Goal: Obtain resource: Download file/media

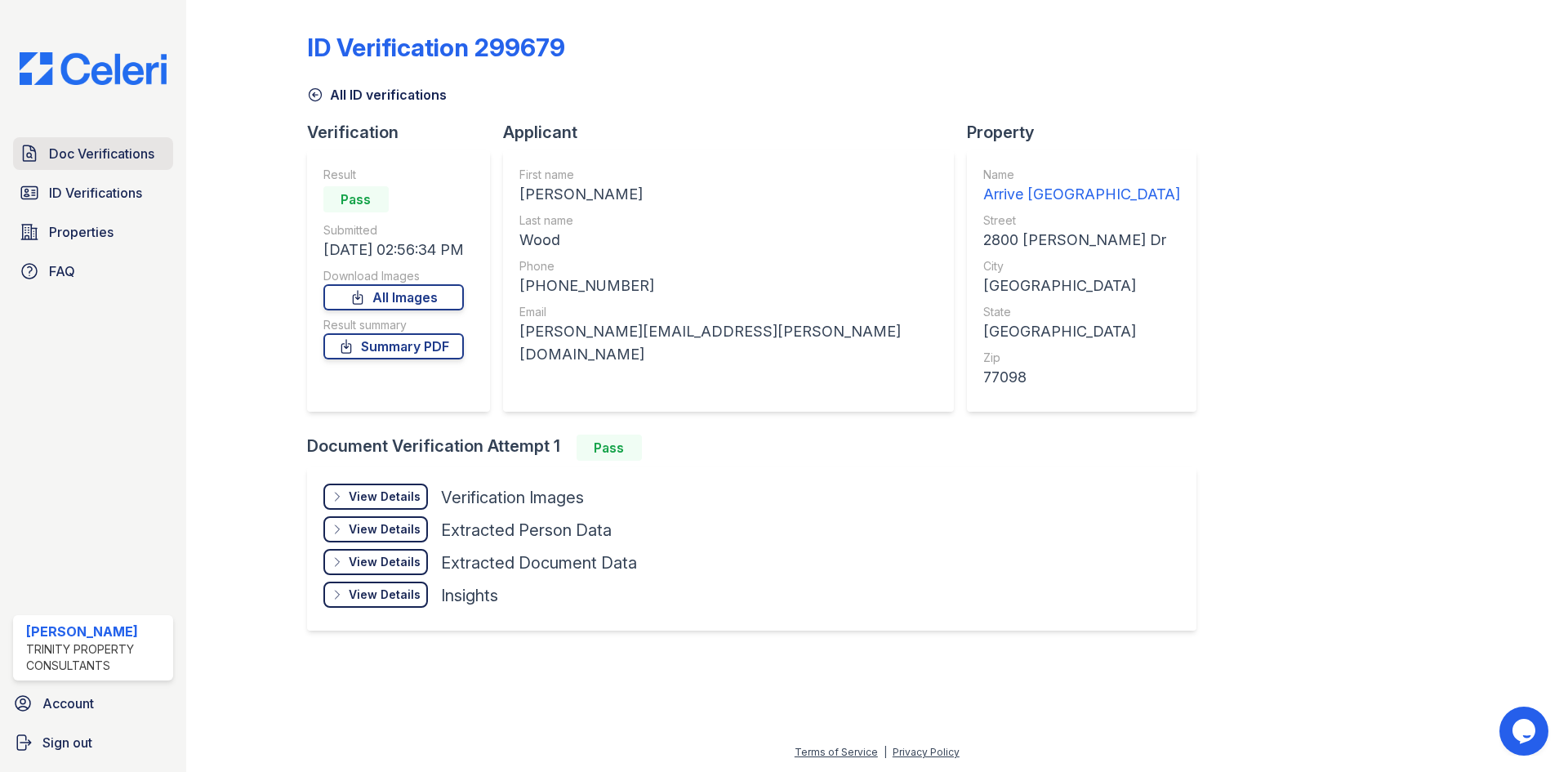
click at [118, 148] on span "Doc Verifications" at bounding box center [101, 154] width 105 height 20
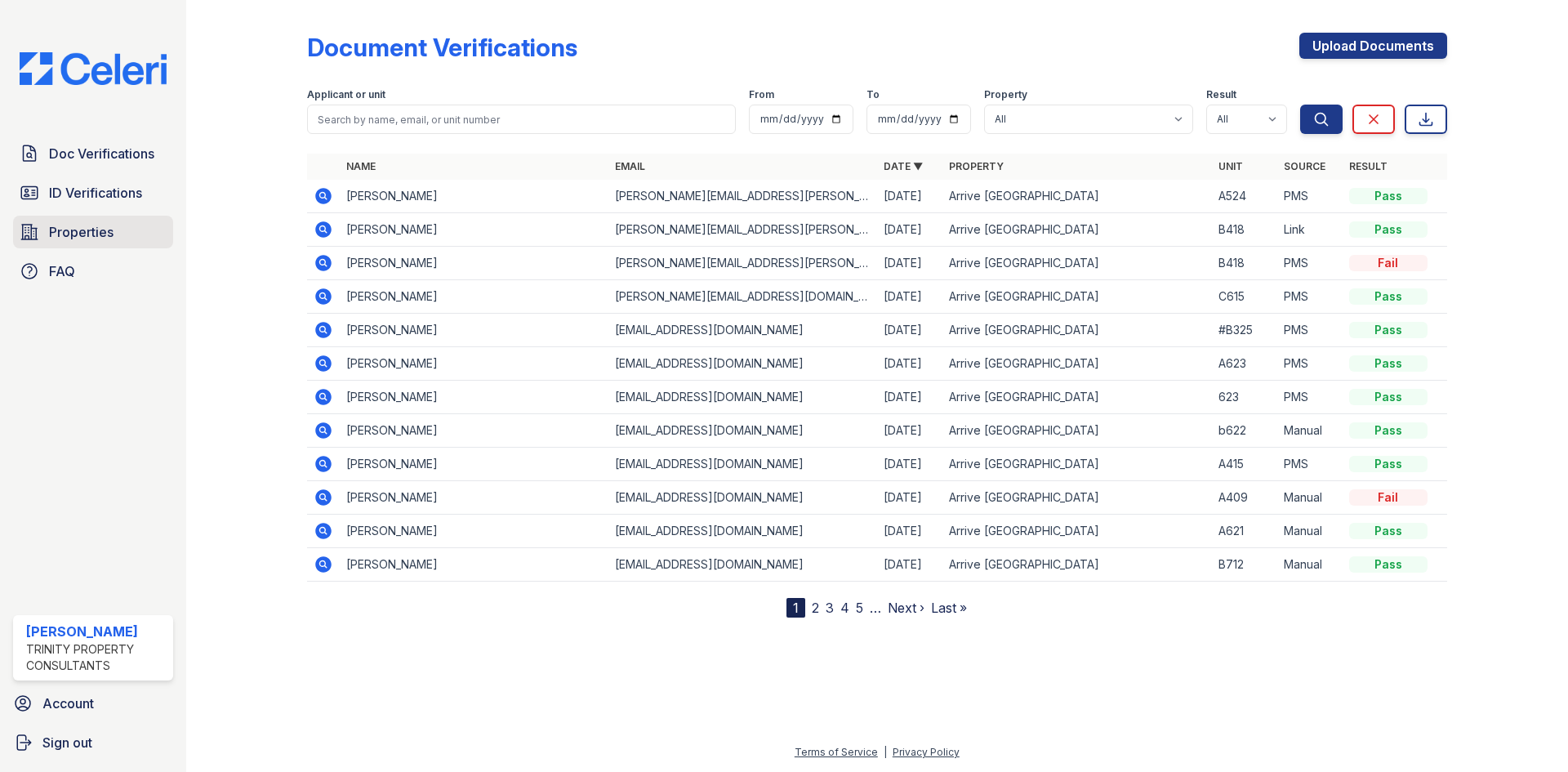
click at [79, 235] on span "Properties" at bounding box center [81, 232] width 65 height 20
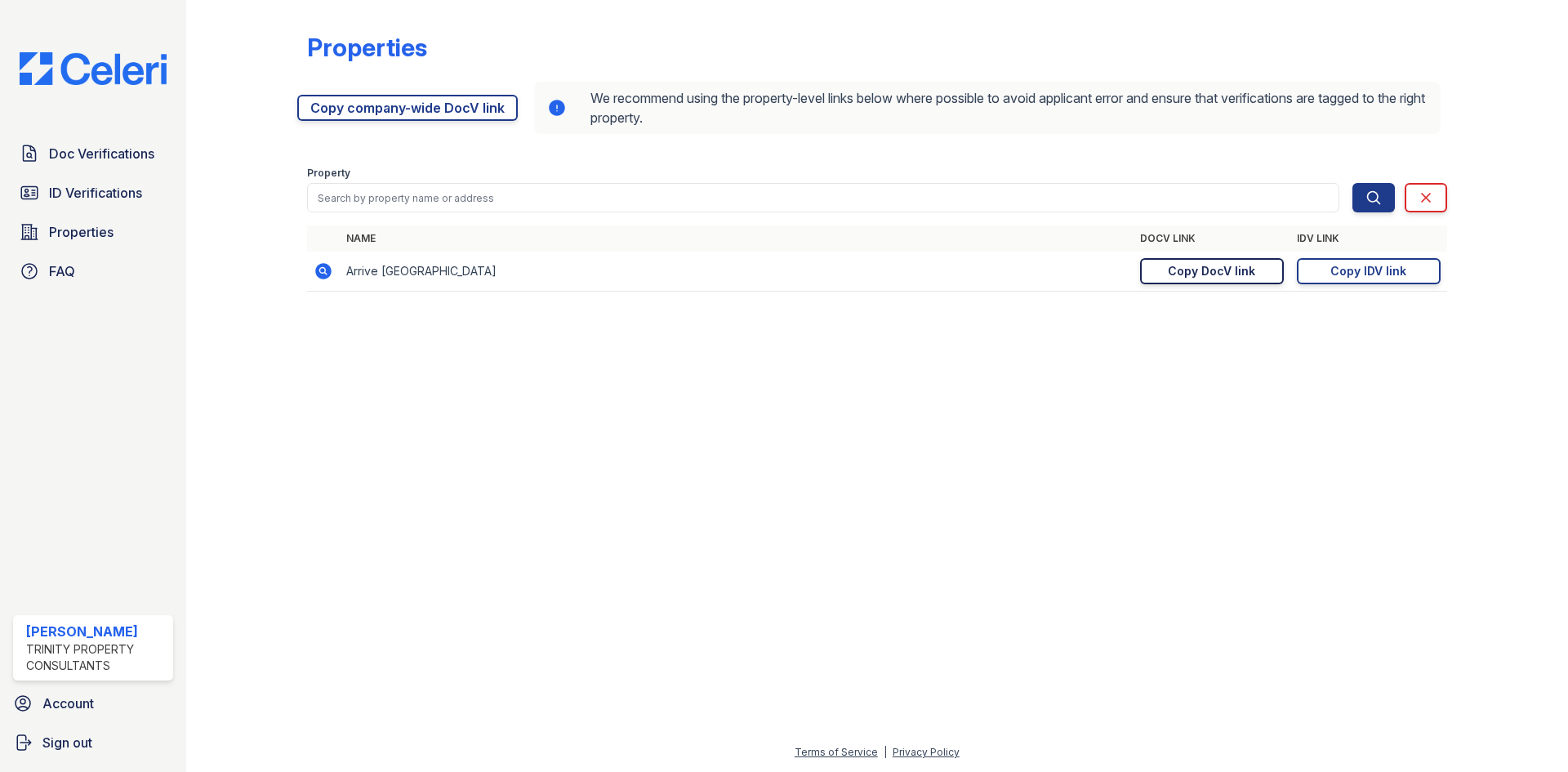
click at [1206, 276] on div "Copy DocV link" at bounding box center [1211, 271] width 87 height 17
click at [63, 143] on link "Doc Verifications" at bounding box center [93, 153] width 160 height 32
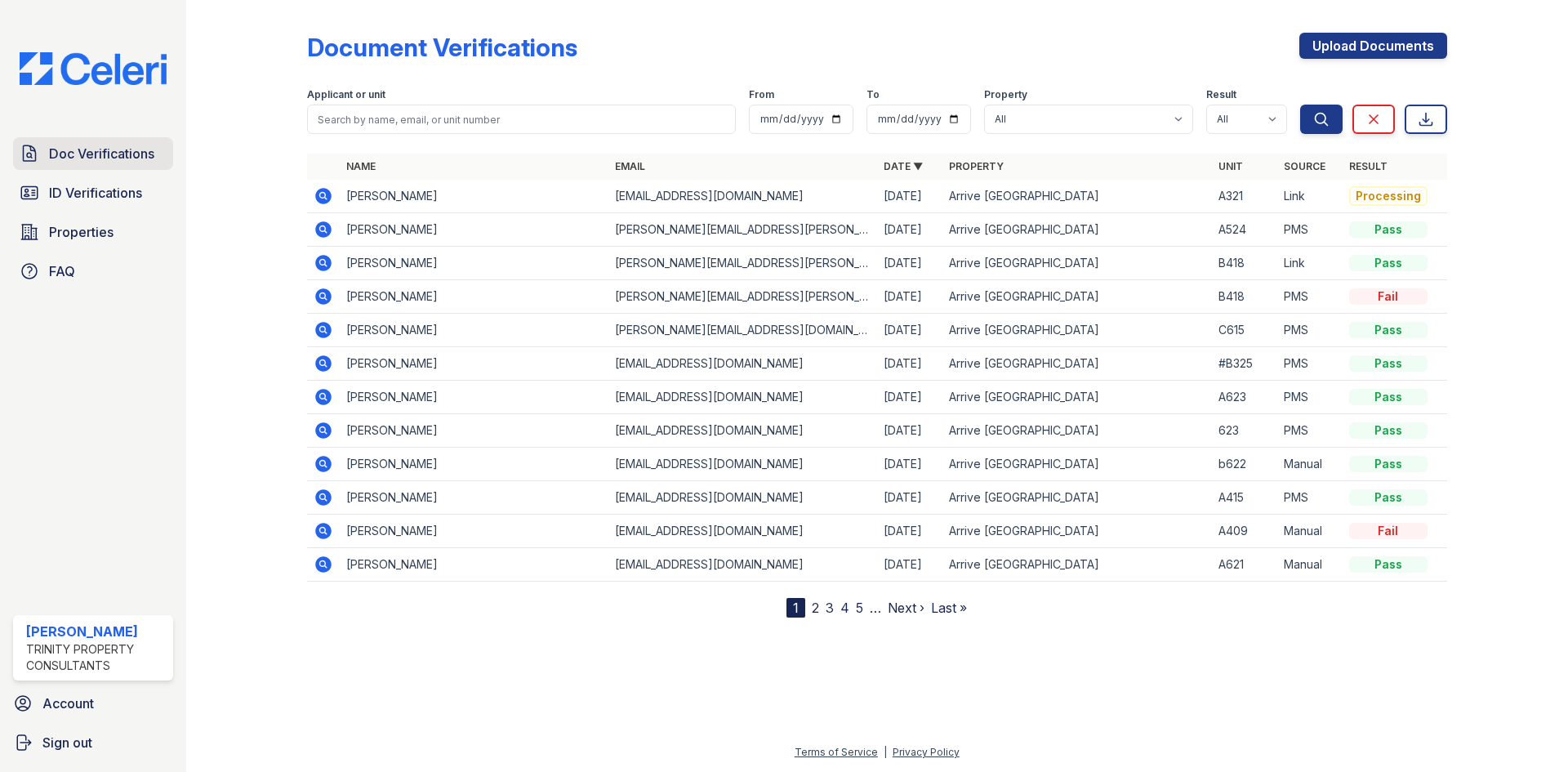
click at [71, 154] on span "Doc Verifications" at bounding box center [101, 154] width 105 height 20
click at [323, 194] on icon at bounding box center [322, 194] width 4 height 4
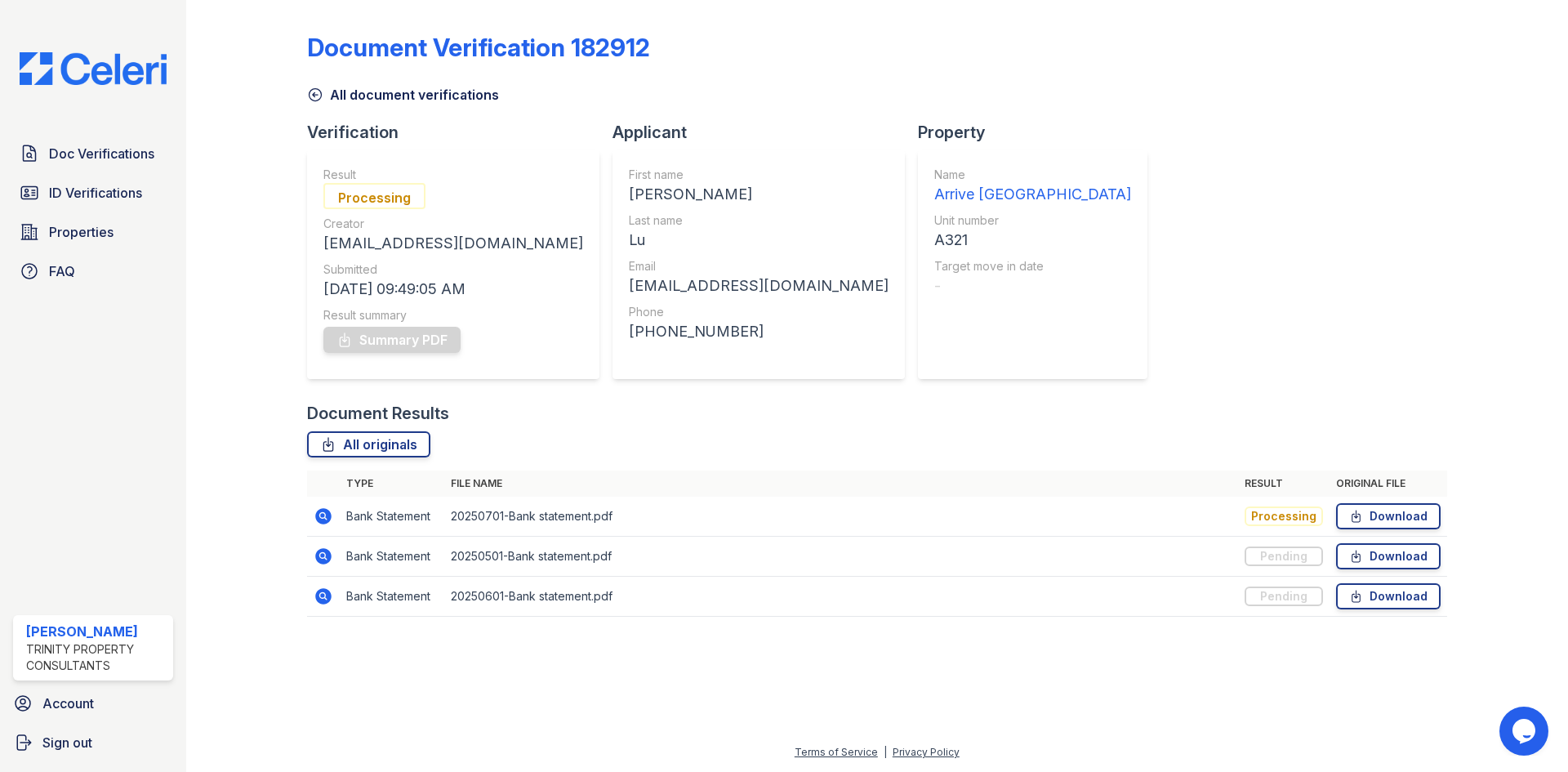
click at [330, 518] on icon at bounding box center [324, 516] width 17 height 17
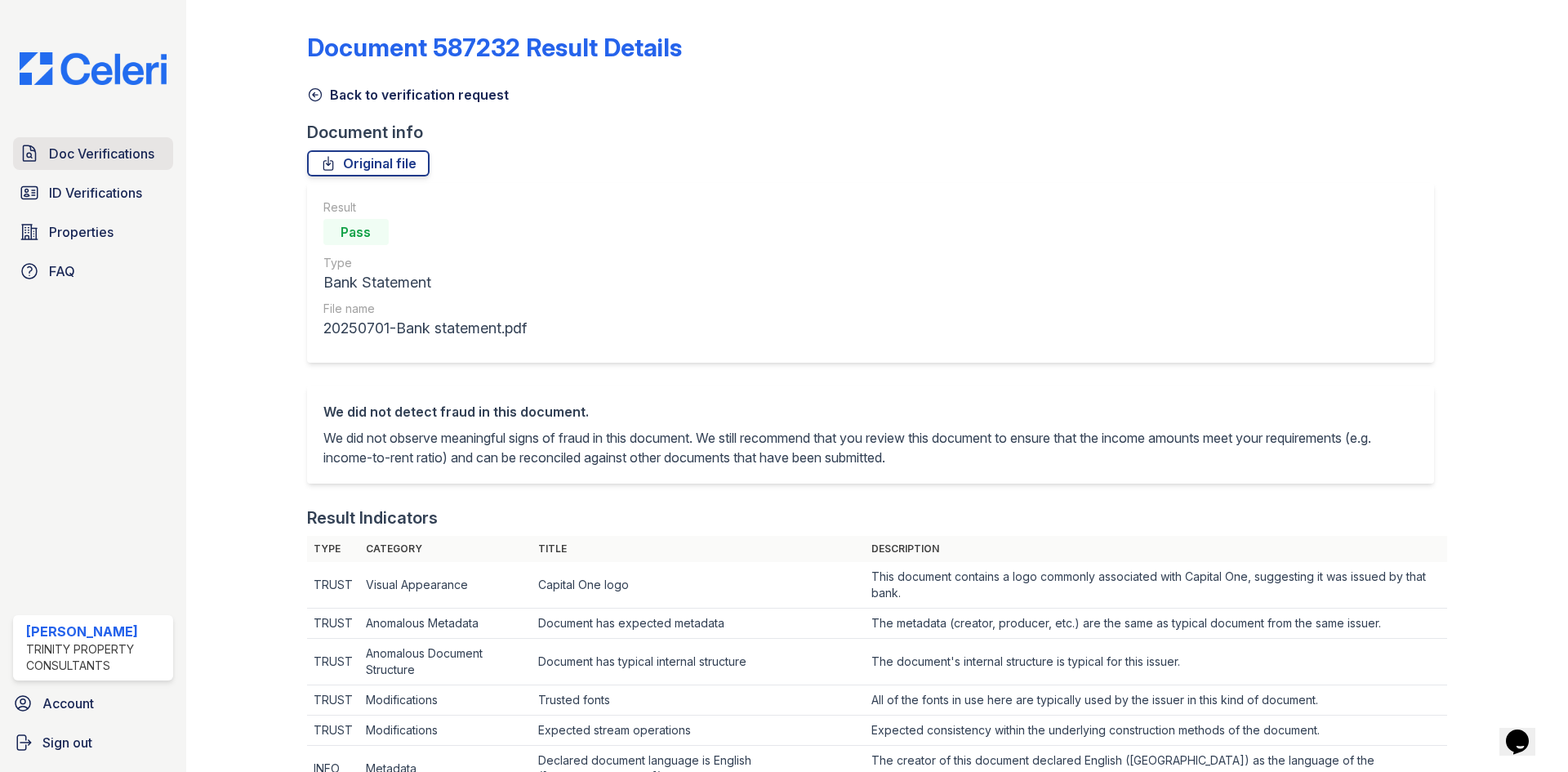
click at [108, 159] on span "Doc Verifications" at bounding box center [101, 154] width 105 height 20
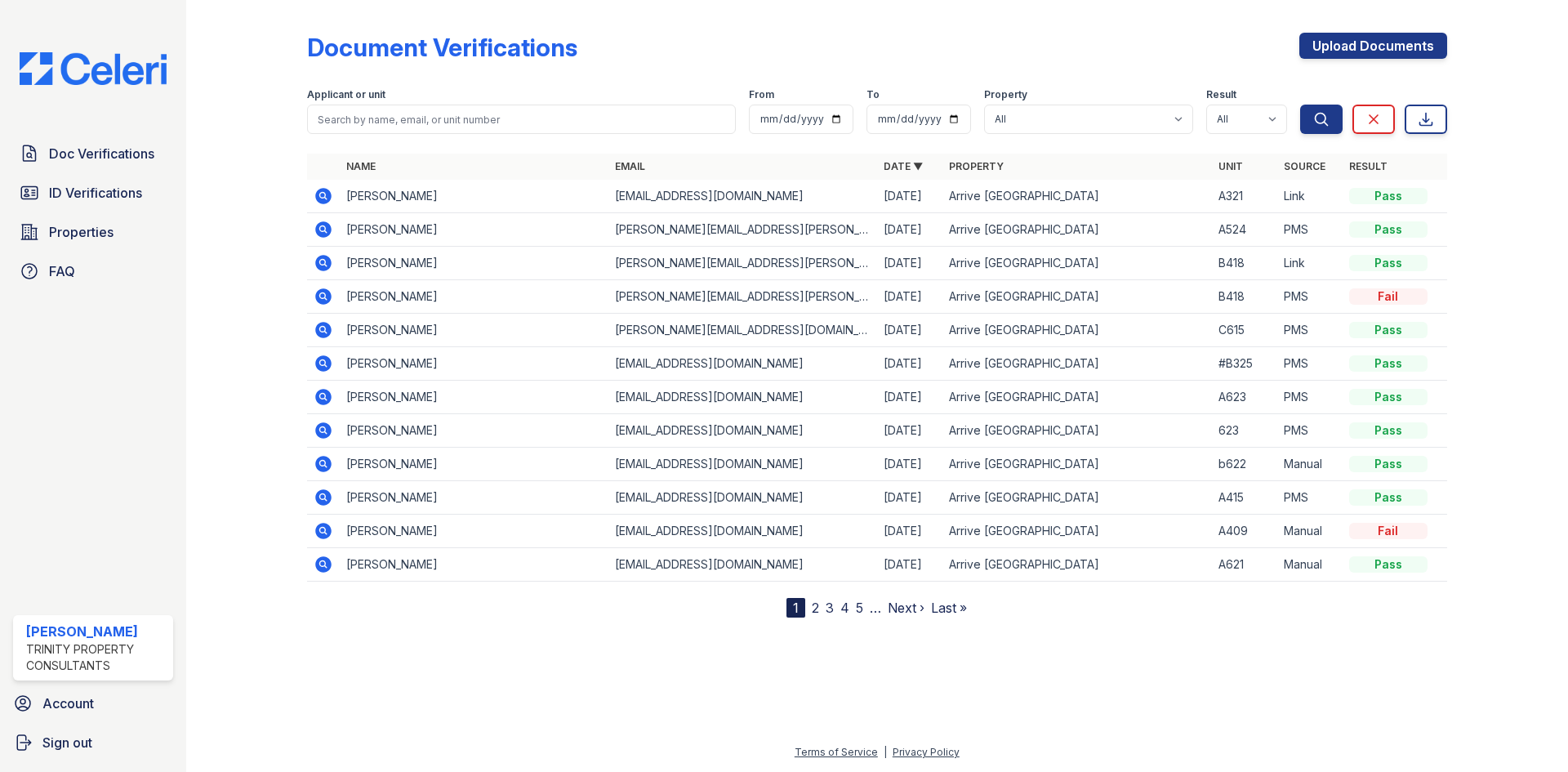
click at [324, 199] on icon at bounding box center [324, 196] width 17 height 17
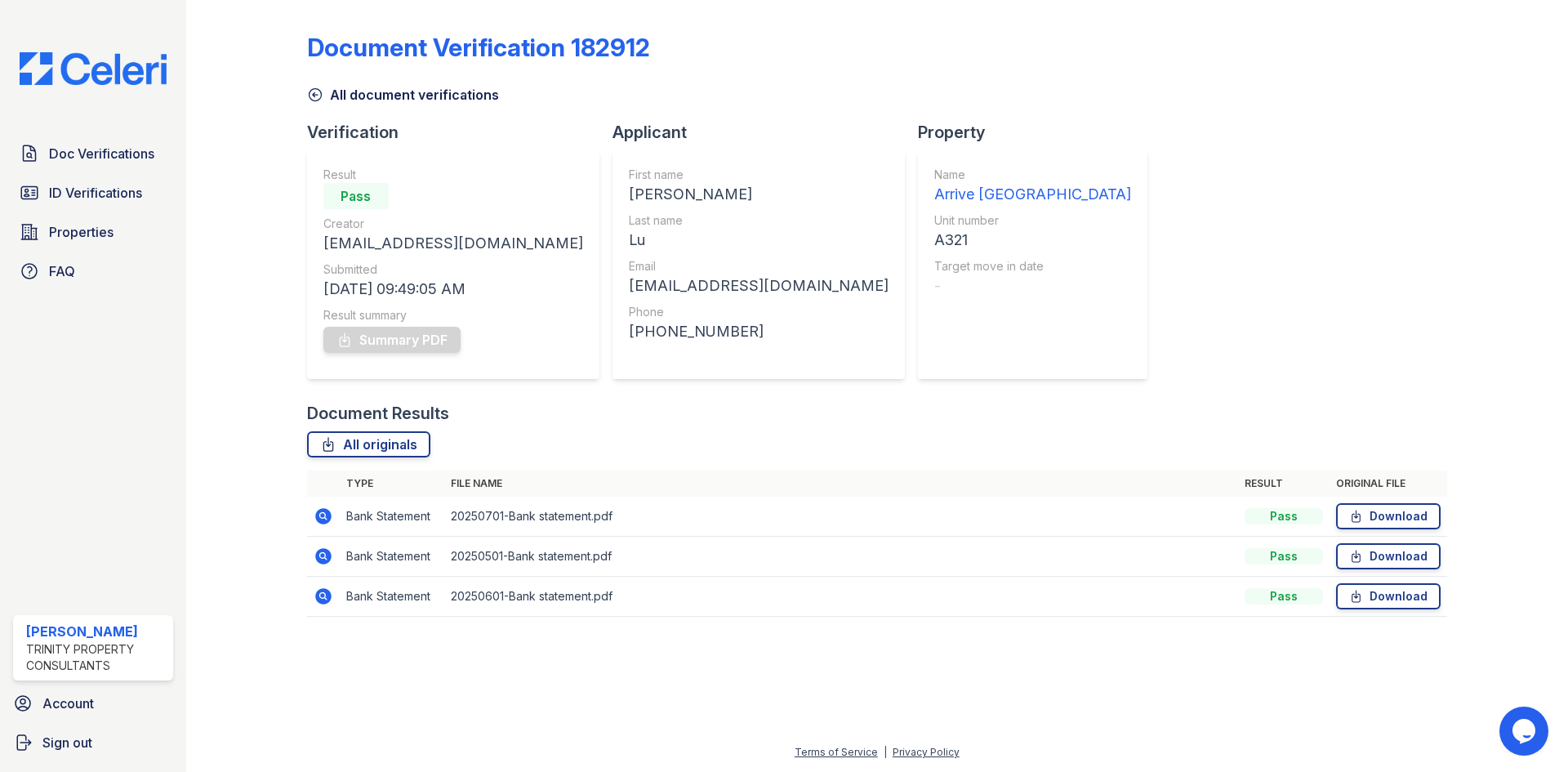
click at [326, 560] on icon at bounding box center [324, 556] width 17 height 17
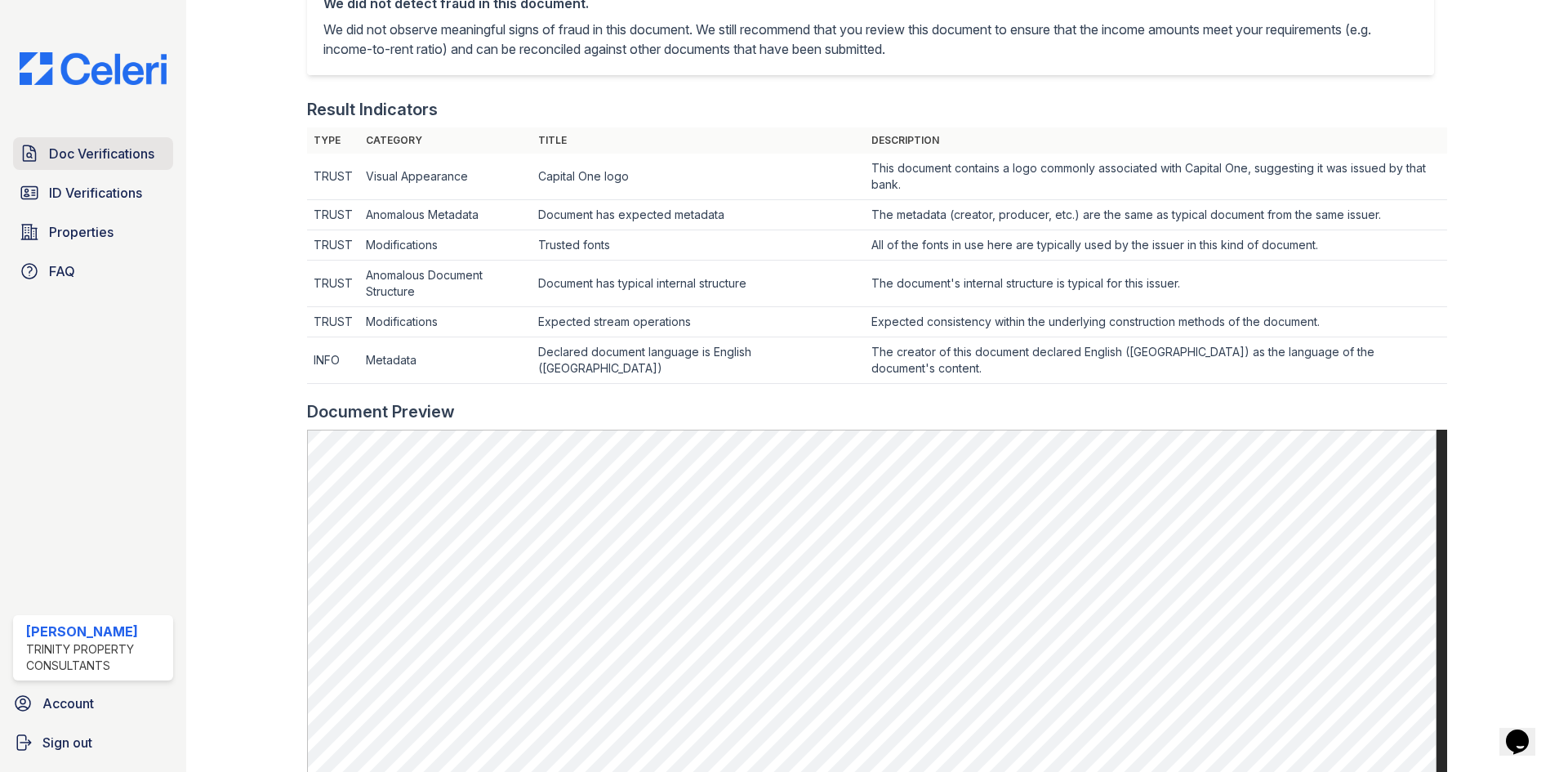
click at [63, 146] on span "Doc Verifications" at bounding box center [101, 154] width 105 height 20
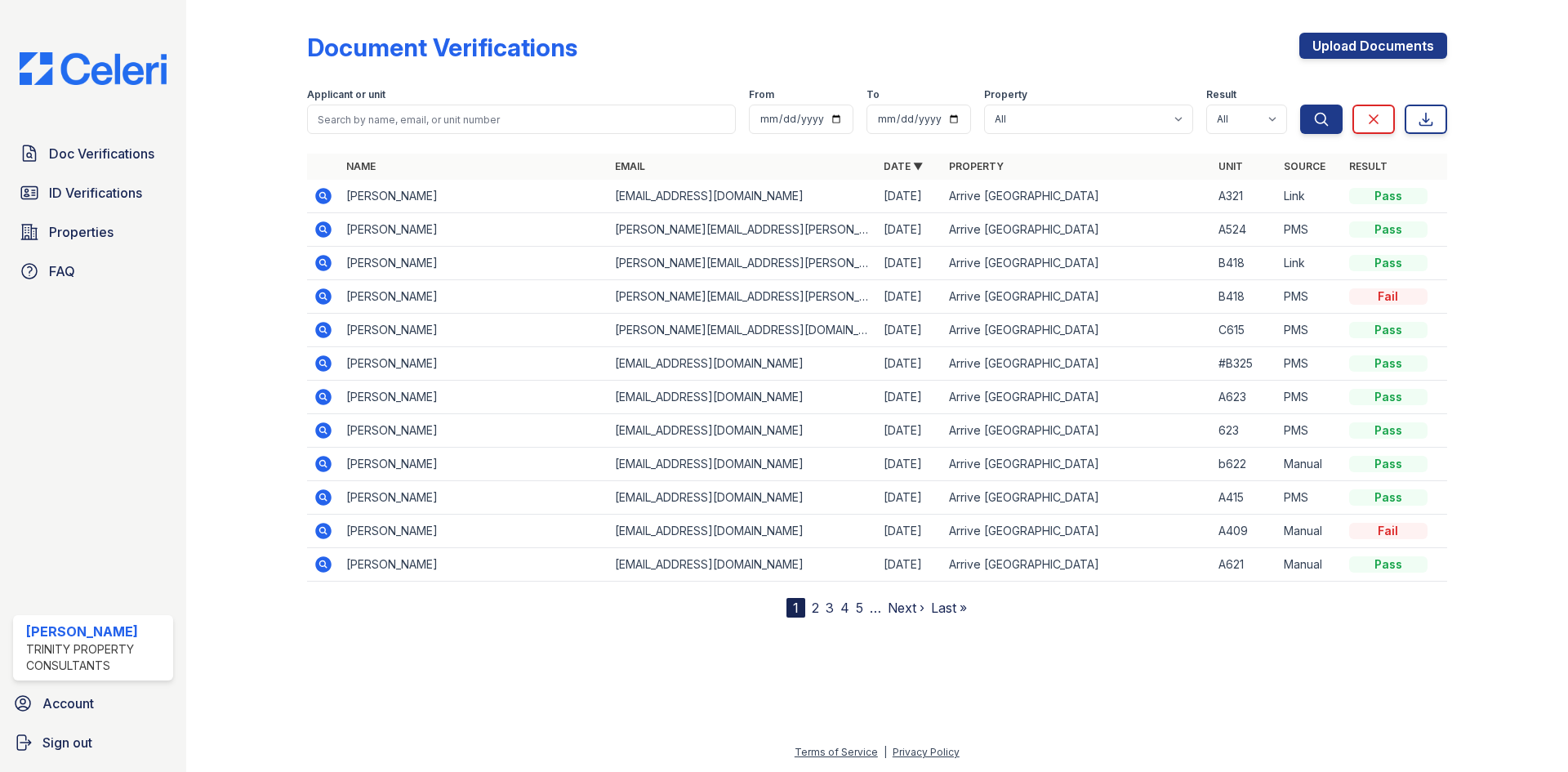
click at [324, 199] on icon at bounding box center [324, 196] width 17 height 17
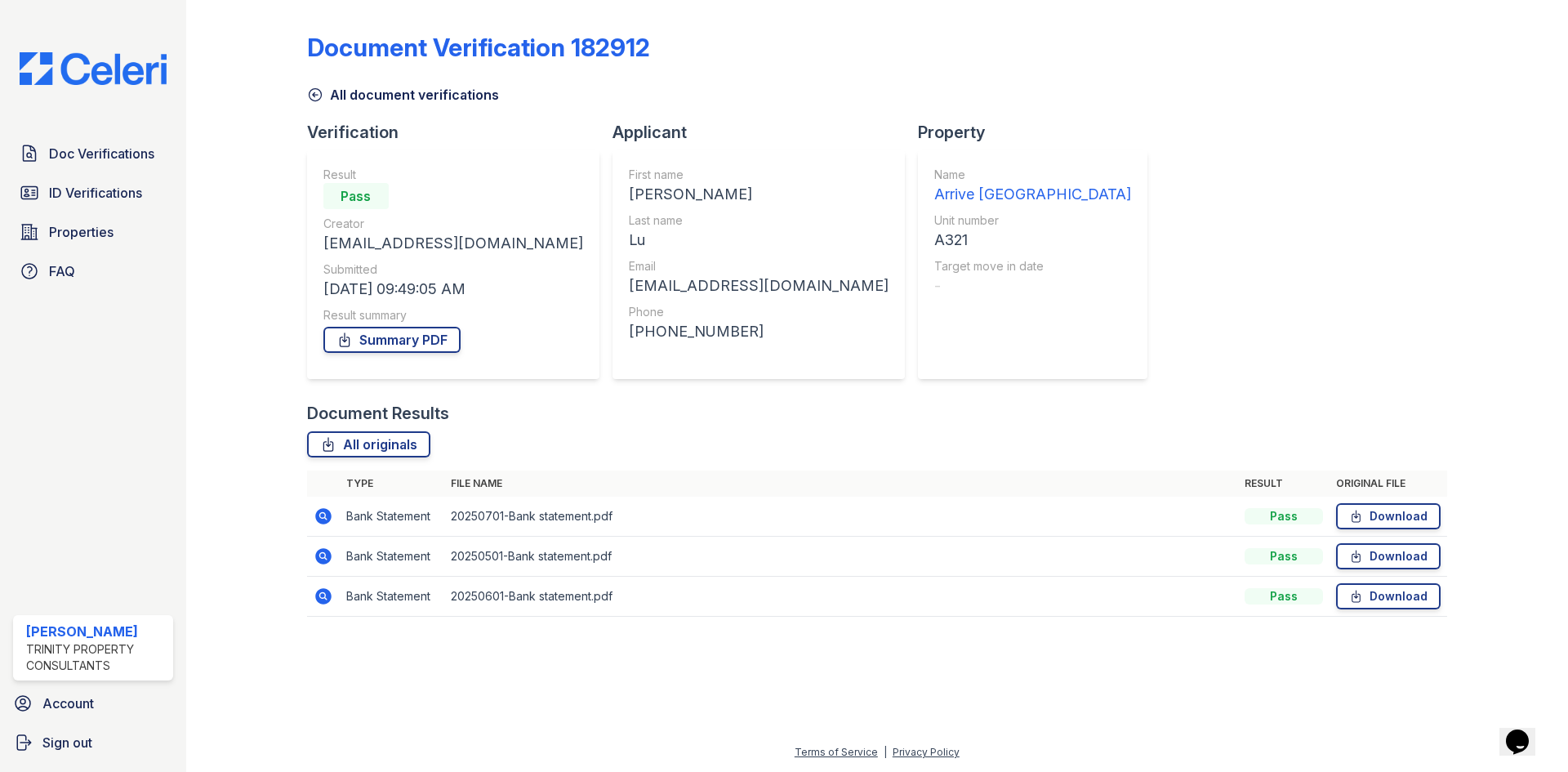
click at [323, 595] on icon at bounding box center [322, 594] width 4 height 4
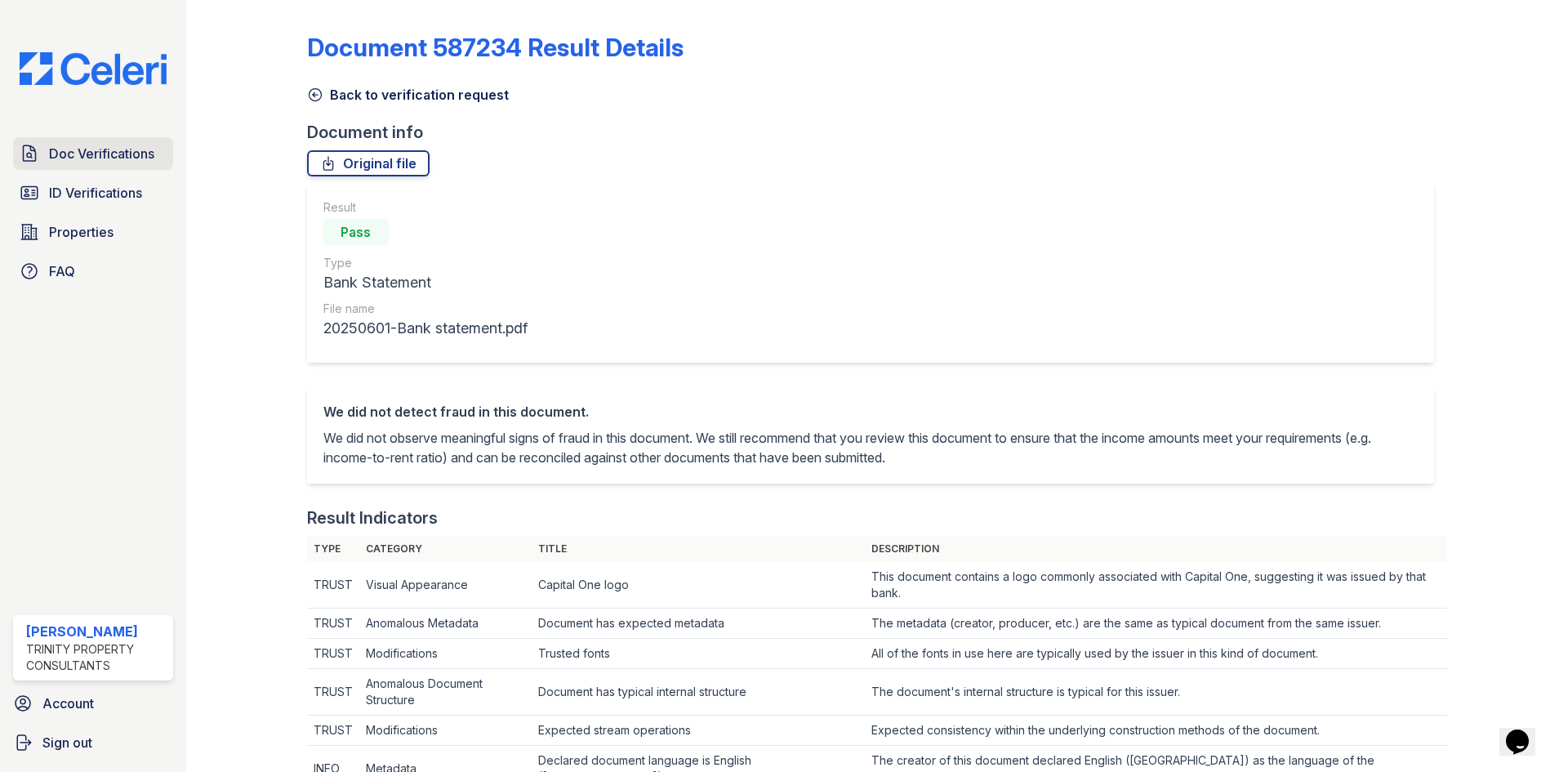
click at [125, 147] on span "Doc Verifications" at bounding box center [101, 154] width 105 height 20
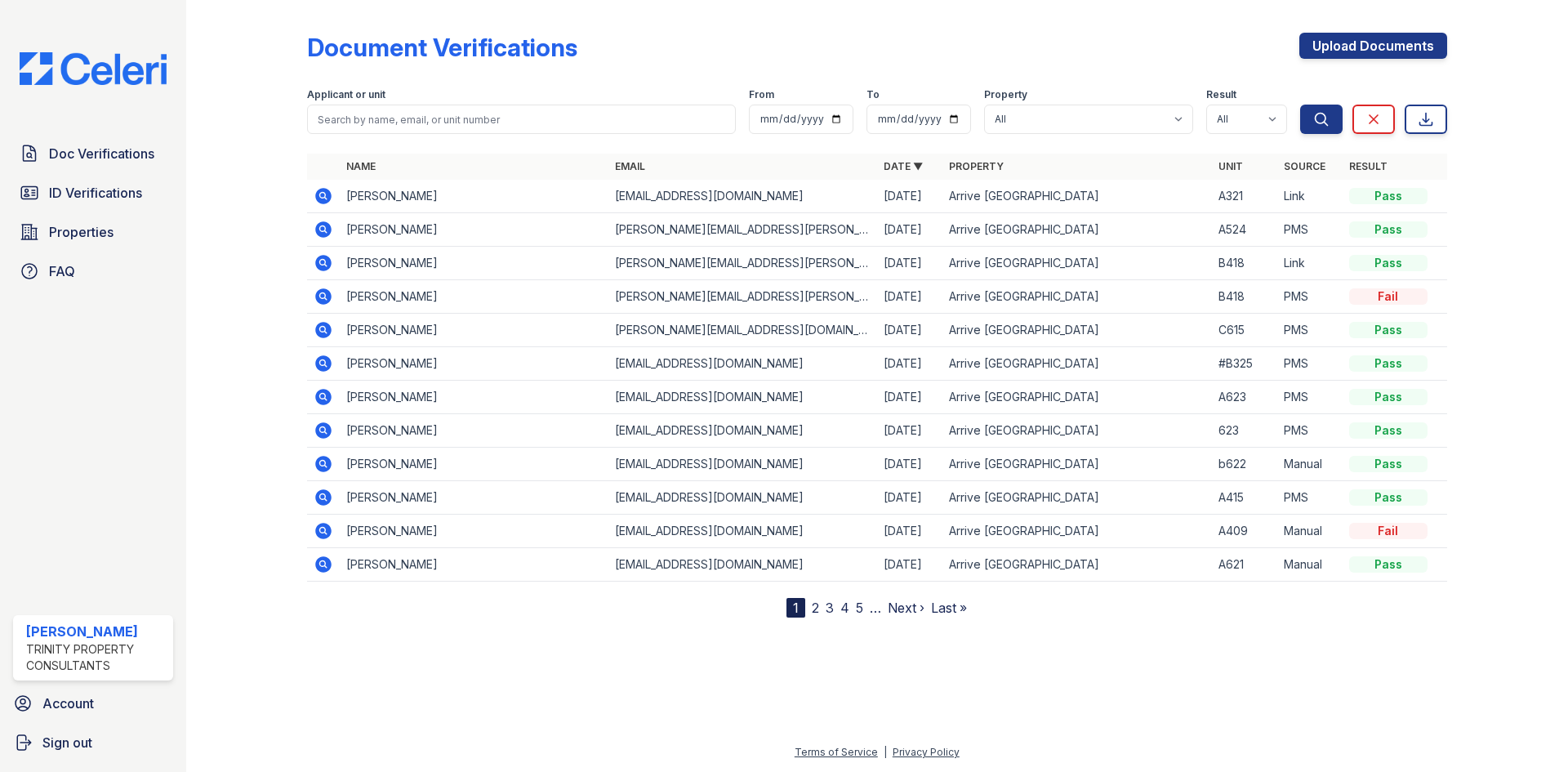
click at [330, 198] on icon at bounding box center [324, 196] width 17 height 17
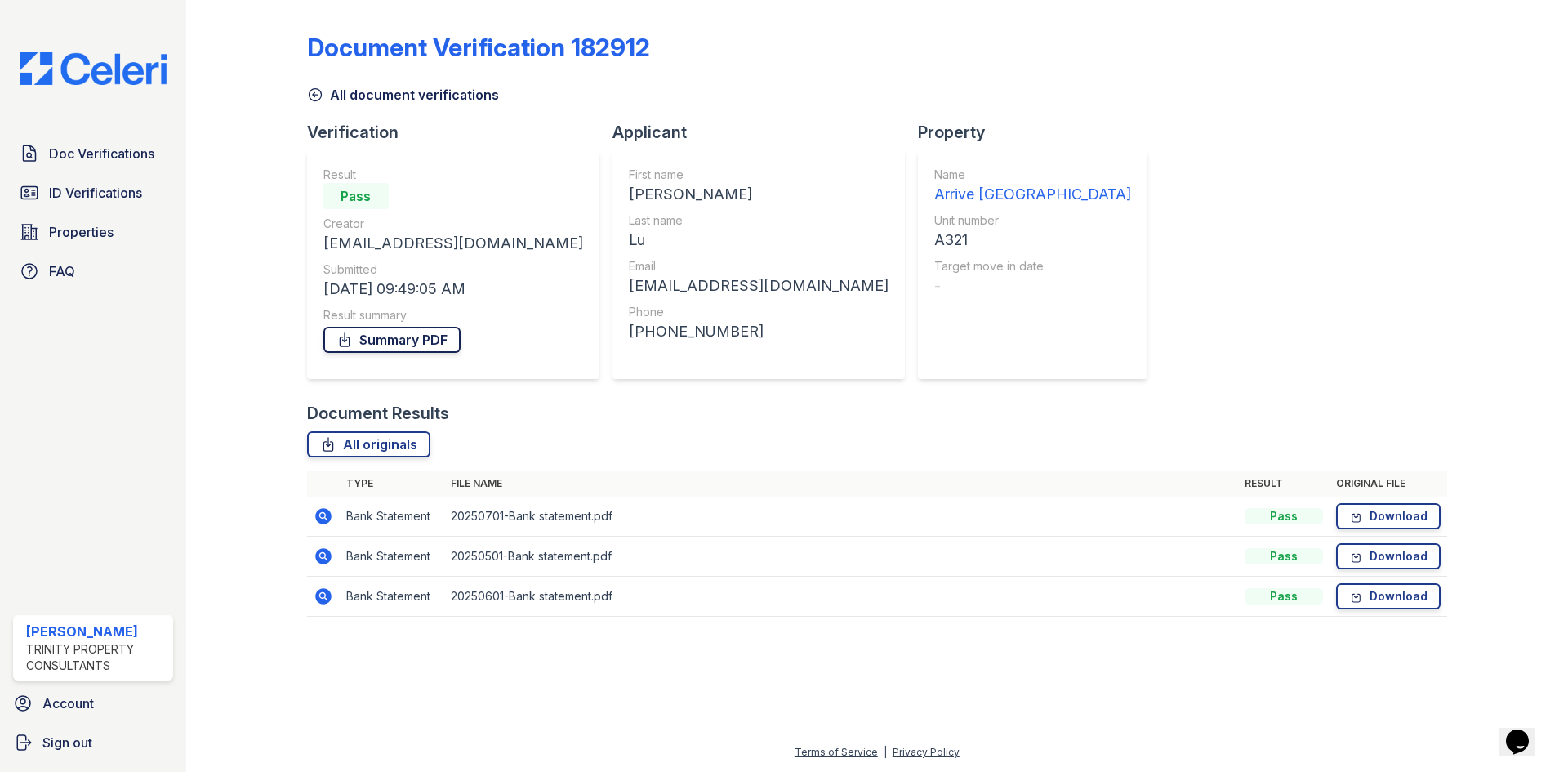
click at [431, 335] on link "Summary PDF" at bounding box center [392, 339] width 137 height 26
click at [117, 193] on span "ID Verifications" at bounding box center [95, 193] width 93 height 20
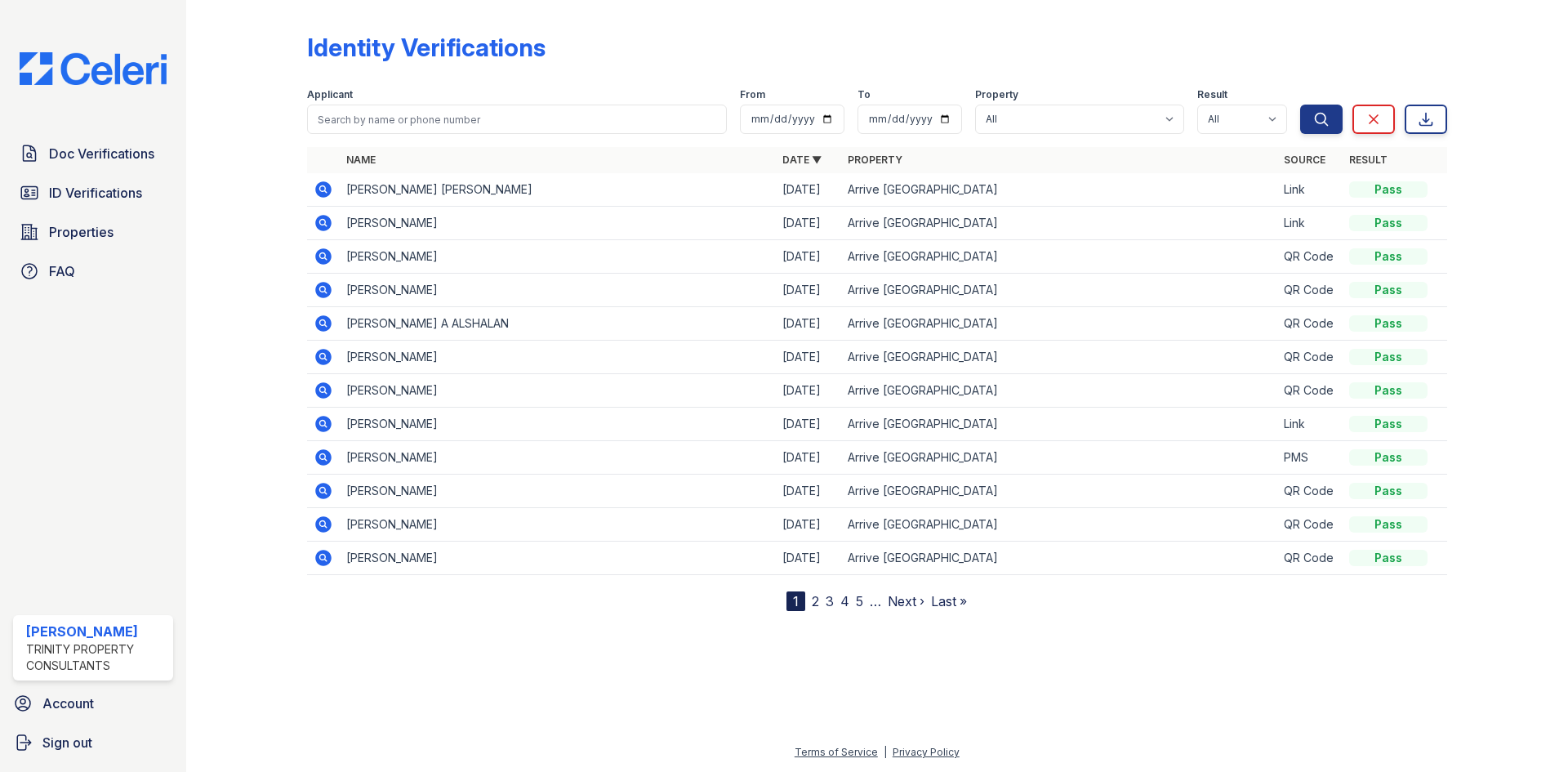
click at [322, 290] on icon at bounding box center [324, 290] width 20 height 20
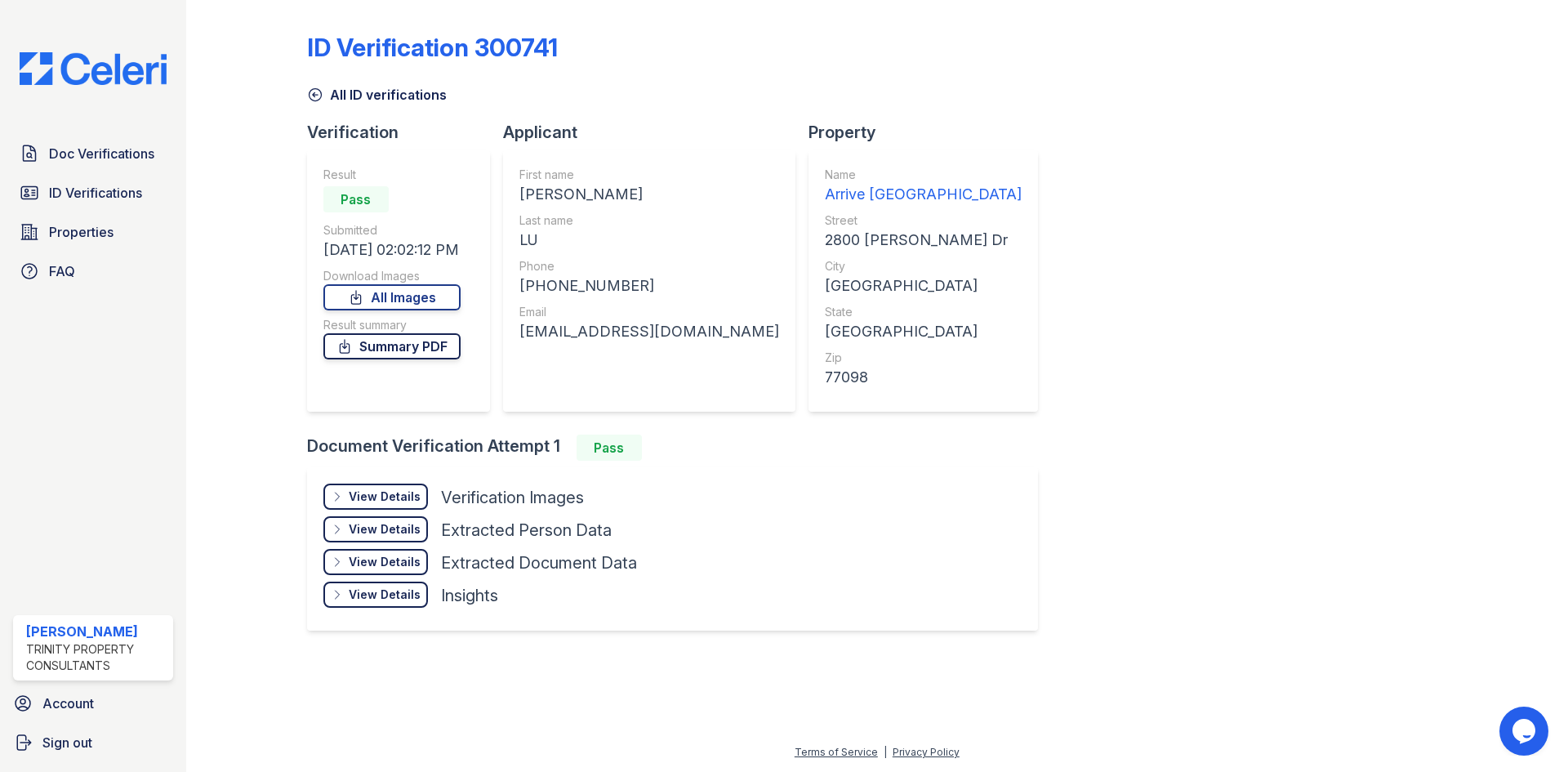
click at [418, 347] on link "Summary PDF" at bounding box center [392, 345] width 137 height 26
click at [95, 165] on link "Doc Verifications" at bounding box center [93, 153] width 160 height 32
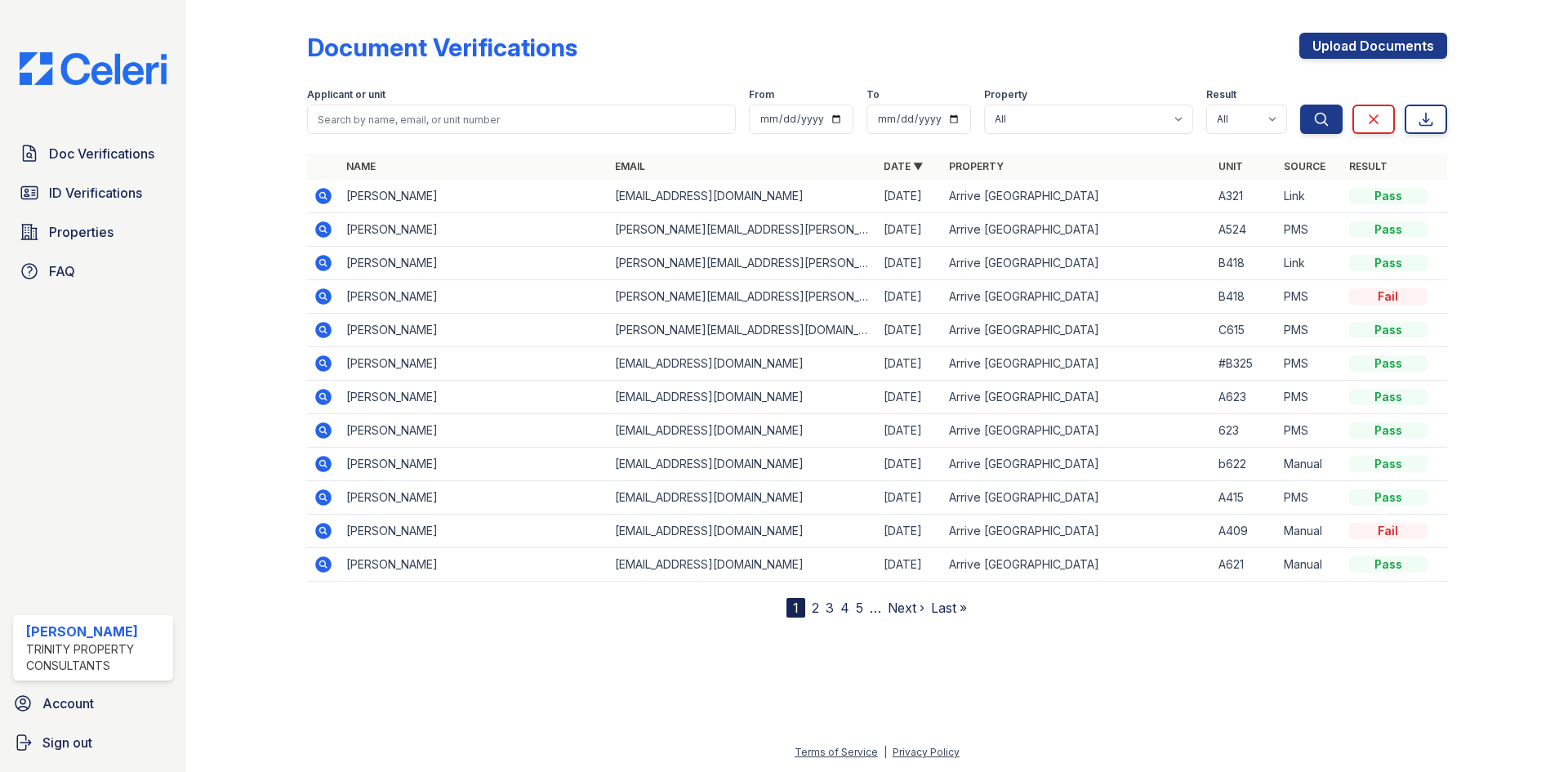
click at [322, 196] on icon at bounding box center [322, 194] width 4 height 4
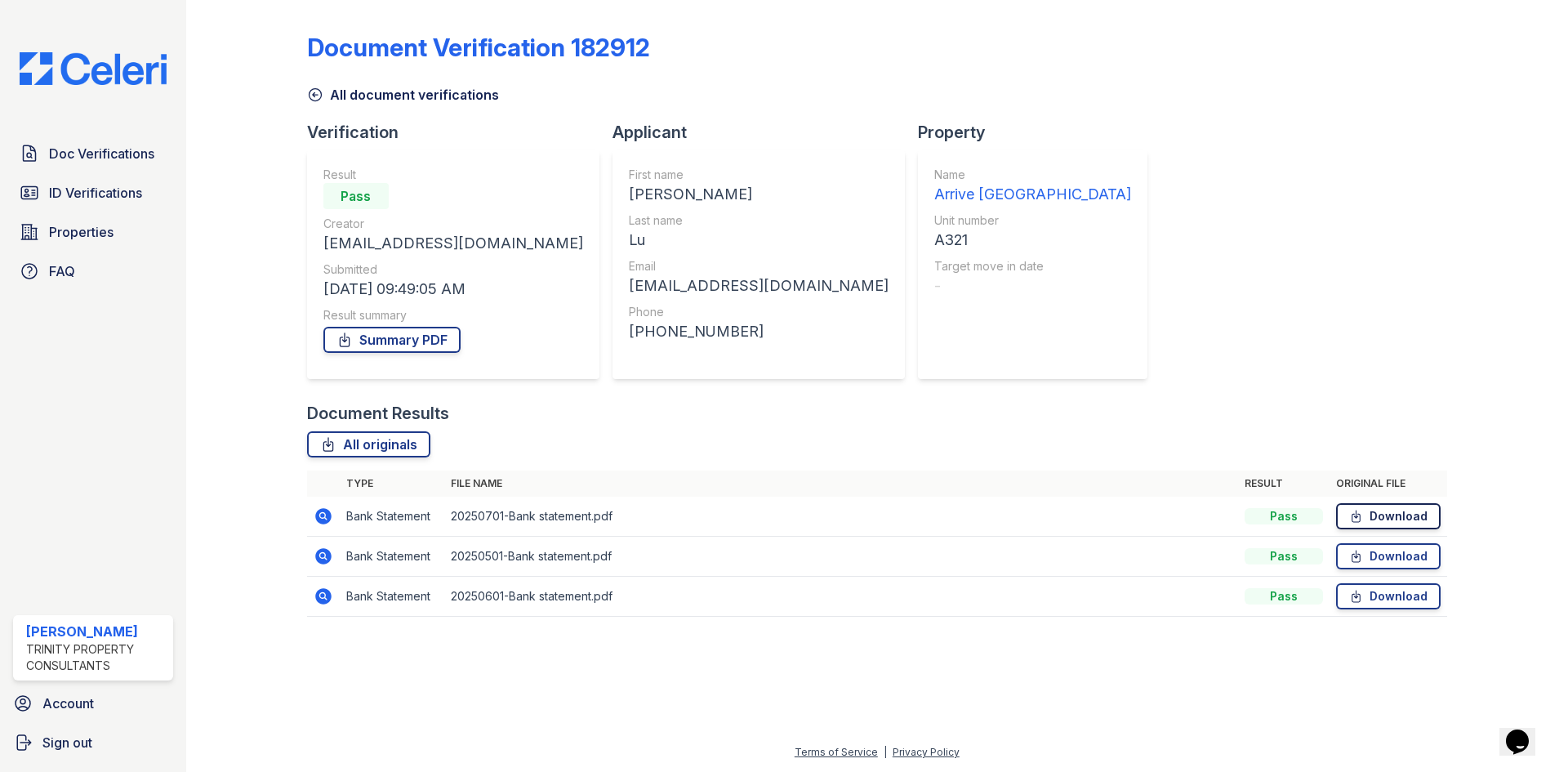
click at [1384, 516] on link "Download" at bounding box center [1388, 515] width 105 height 26
click at [1373, 561] on link "Download" at bounding box center [1388, 555] width 105 height 26
click at [1372, 603] on link "Download" at bounding box center [1388, 595] width 105 height 26
